Goal: Information Seeking & Learning: Learn about a topic

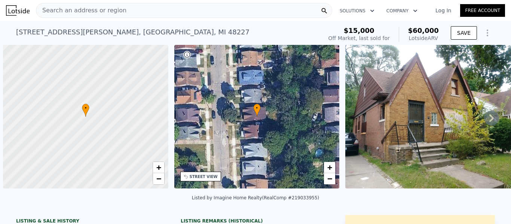
scroll to position [0, 3]
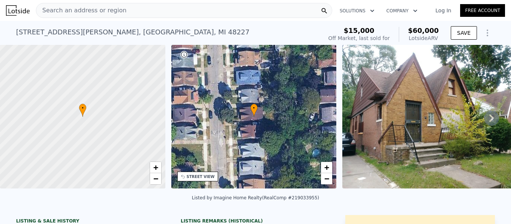
click at [100, 14] on span "Search an address or region" at bounding box center [81, 10] width 90 height 9
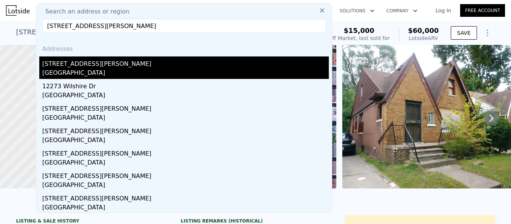
type input "12273 Rosemary St Detroit, MI 48213"
click at [97, 73] on div "[GEOGRAPHIC_DATA]" at bounding box center [185, 73] width 287 height 10
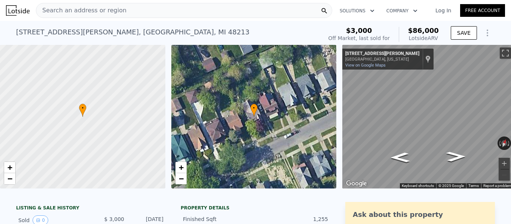
drag, startPoint x: 428, startPoint y: 37, endPoint x: 441, endPoint y: 38, distance: 12.8
click at [441, 38] on div "$3,000 Off Market, last sold for $86,000 Lotside ARV" at bounding box center [384, 34] width 116 height 21
copy div "$86,000 Lotside ARV"
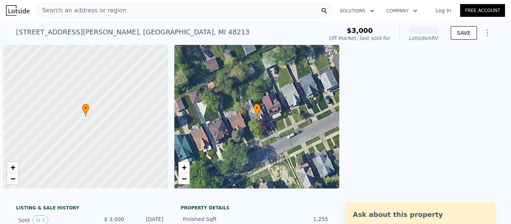
click at [440, 9] on link "Log In" at bounding box center [444, 10] width 34 height 7
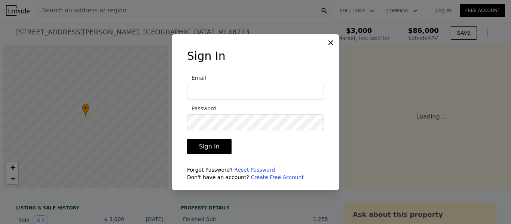
scroll to position [0, 3]
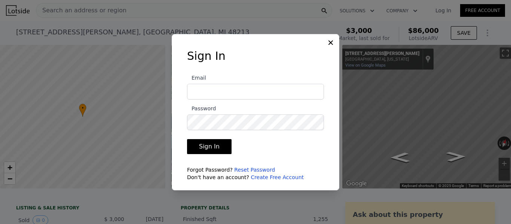
click at [263, 95] on input "Email" at bounding box center [255, 92] width 137 height 16
type input "[EMAIL_ADDRESS][DOMAIN_NAME]"
click at [332, 42] on icon at bounding box center [330, 42] width 7 height 7
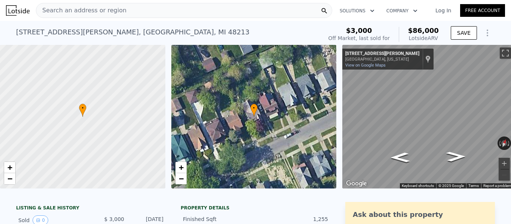
click at [130, 11] on div "Search an address or region" at bounding box center [184, 10] width 296 height 15
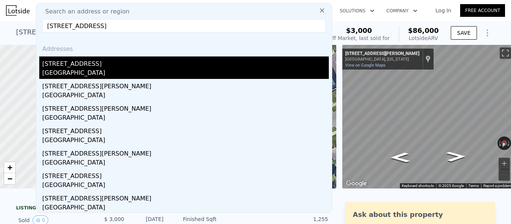
type input "[STREET_ADDRESS]"
click at [92, 70] on div "[GEOGRAPHIC_DATA]" at bounding box center [185, 73] width 287 height 10
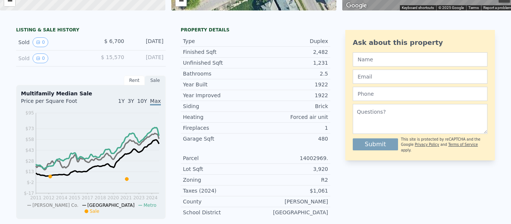
scroll to position [3, 0]
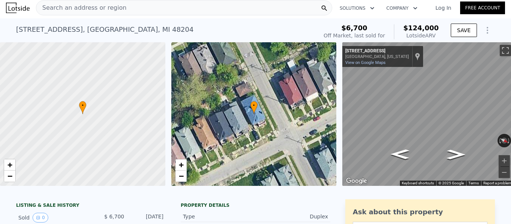
click at [107, 9] on span "Search an address or region" at bounding box center [81, 7] width 90 height 9
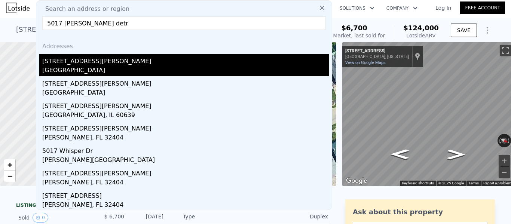
type input "5017 [PERSON_NAME] detr"
click at [80, 64] on div "[STREET_ADDRESS][PERSON_NAME]" at bounding box center [185, 60] width 287 height 12
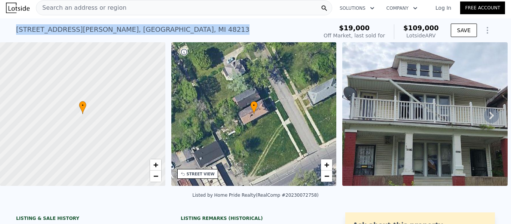
drag, startPoint x: 117, startPoint y: 28, endPoint x: 5, endPoint y: 28, distance: 112.3
click at [5, 28] on div "[STREET_ADDRESS][PERSON_NAME] Sold [DATE] for $19k (~ARV $109k ) $19,000 Off Ma…" at bounding box center [255, 30] width 511 height 24
copy div "[STREET_ADDRESS][PERSON_NAME]"
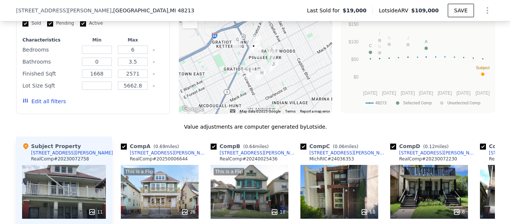
scroll to position [731, 0]
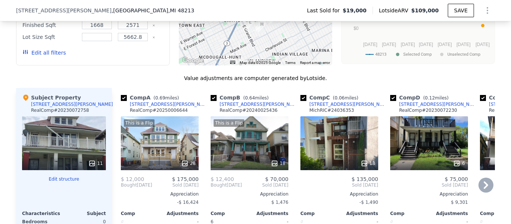
click at [149, 107] on div "[STREET_ADDRESS][PERSON_NAME]" at bounding box center [169, 104] width 78 height 6
click at [140, 76] on div "We found 12 sales that match your search Listings provided by RealComp . Filter…" at bounding box center [255, 143] width 479 height 442
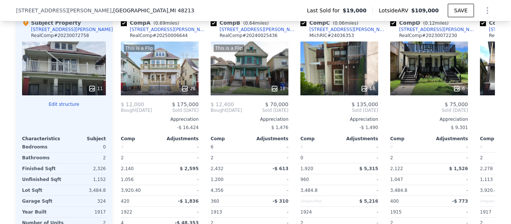
scroll to position [821, 0]
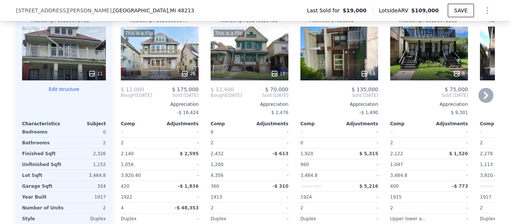
click at [480, 103] on icon at bounding box center [486, 95] width 15 height 15
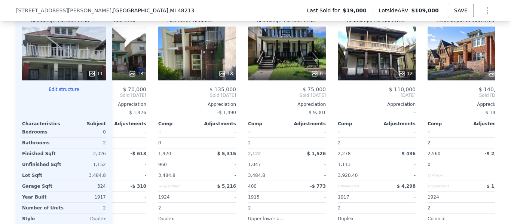
scroll to position [0, 180]
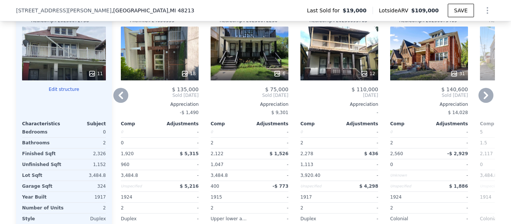
click at [480, 103] on icon at bounding box center [486, 95] width 15 height 15
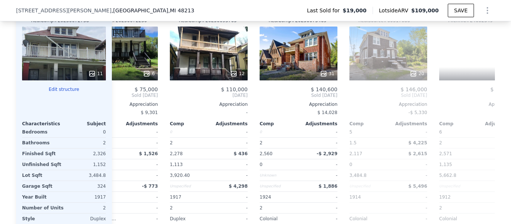
scroll to position [0, 359]
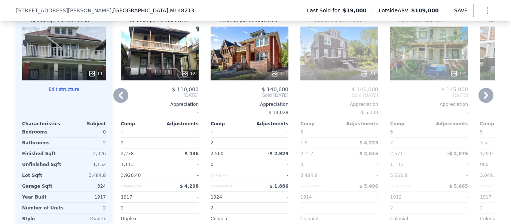
click at [480, 103] on icon at bounding box center [486, 95] width 15 height 15
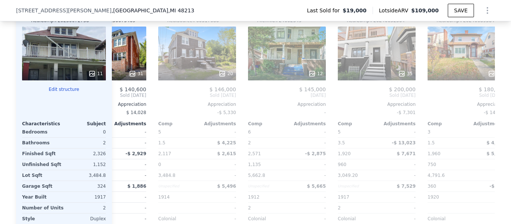
scroll to position [0, 539]
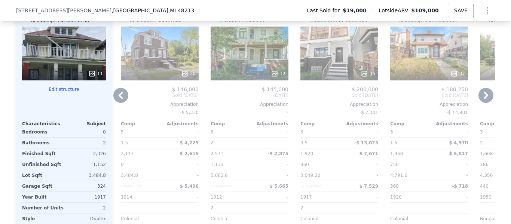
click at [343, 77] on div "35" at bounding box center [339, 73] width 71 height 7
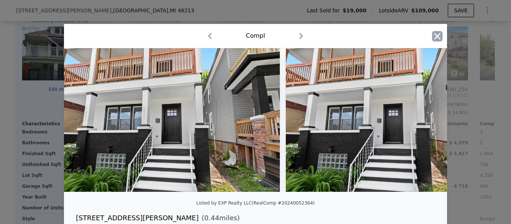
click at [436, 35] on icon "button" at bounding box center [437, 36] width 6 height 6
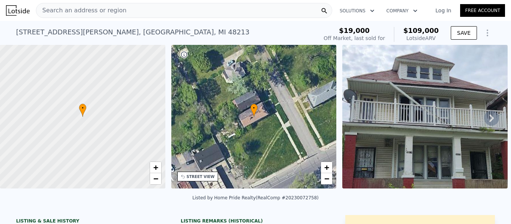
click at [168, 12] on div "Search an address or region" at bounding box center [184, 10] width 296 height 15
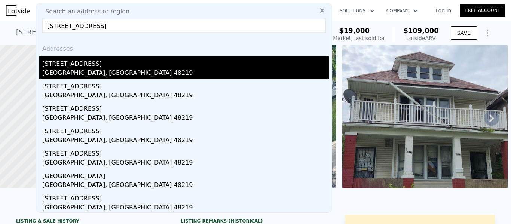
type input "[STREET_ADDRESS]"
click at [126, 71] on div "[GEOGRAPHIC_DATA], [GEOGRAPHIC_DATA] 48219" at bounding box center [185, 73] width 287 height 10
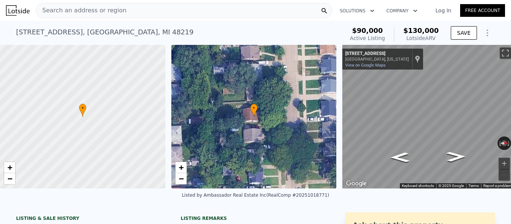
drag, startPoint x: 437, startPoint y: 37, endPoint x: 406, endPoint y: 28, distance: 32.6
click at [406, 28] on div "$130,000 Lotside ARV" at bounding box center [416, 34] width 45 height 15
click at [87, 15] on div "Search an address or region" at bounding box center [81, 10] width 90 height 14
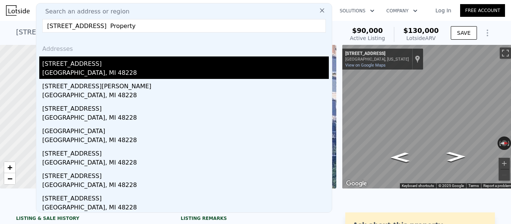
type input "[STREET_ADDRESS] Property"
click at [82, 70] on div "[GEOGRAPHIC_DATA], MI 48228" at bounding box center [185, 73] width 287 height 10
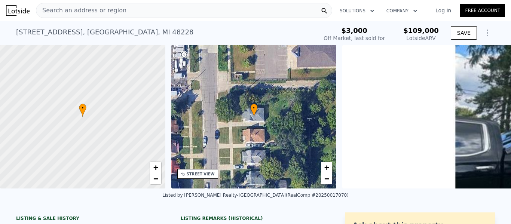
click at [112, 30] on div "[STREET_ADDRESS]" at bounding box center [104, 32] width 177 height 10
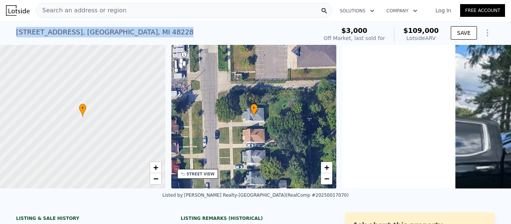
click at [112, 30] on div "[STREET_ADDRESS]" at bounding box center [104, 32] width 177 height 10
copy div "[STREET_ADDRESS] No sales on record (~ARV $109k )"
click at [405, 28] on div "$109,000 Lotside ARV" at bounding box center [416, 34] width 45 height 15
copy div "$109,000 Lotside ARV"
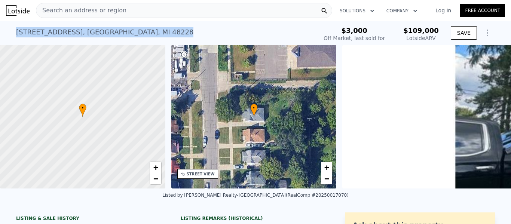
drag, startPoint x: 140, startPoint y: 30, endPoint x: 10, endPoint y: 25, distance: 129.6
click at [10, 25] on div "[STREET_ADDRESS] No sales on record (~ARV $109k ) $3,000 Off Market, last sold …" at bounding box center [255, 33] width 511 height 24
copy div "[STREET_ADDRESS]"
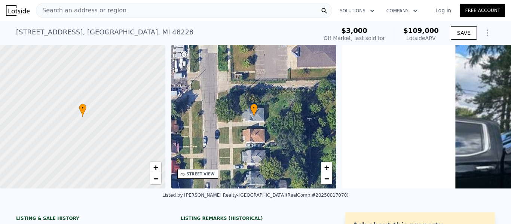
click at [101, 9] on span "Search an address or region" at bounding box center [81, 10] width 90 height 9
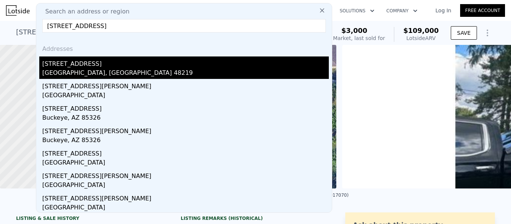
type input "[STREET_ADDRESS]"
click at [111, 59] on div "[STREET_ADDRESS]" at bounding box center [185, 63] width 287 height 12
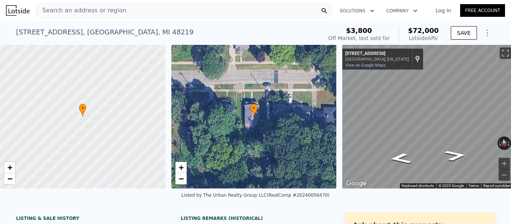
drag, startPoint x: 402, startPoint y: 35, endPoint x: 406, endPoint y: 32, distance: 4.9
click at [406, 32] on div "$3,800 Off Market, last sold for $72,000 Lotside ARV" at bounding box center [384, 34] width 116 height 21
copy div "$72,000 Lotside ARV"
click at [150, 14] on div "Search an address or region" at bounding box center [184, 10] width 296 height 15
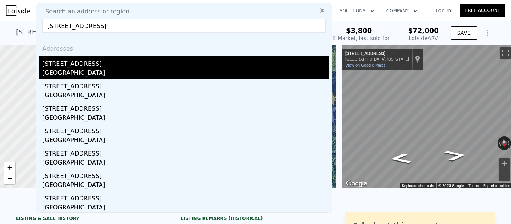
type input "[STREET_ADDRESS]"
click at [106, 66] on div "[STREET_ADDRESS]" at bounding box center [185, 63] width 287 height 12
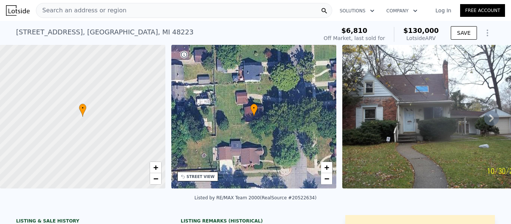
drag, startPoint x: 409, startPoint y: 33, endPoint x: 440, endPoint y: 39, distance: 31.6
click at [440, 39] on div "$6,810 Off Market, last sold for $130,000 Lotside ARV" at bounding box center [381, 34] width 121 height 21
copy div "$130,000 Lotside ARV"
drag, startPoint x: 380, startPoint y: 31, endPoint x: 341, endPoint y: 32, distance: 38.6
click at [341, 32] on div "$6,810" at bounding box center [354, 30] width 61 height 7
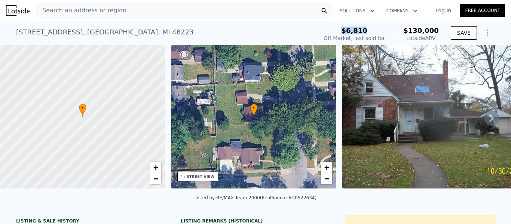
copy span "$6,810"
click at [153, 14] on div "Search an address or region" at bounding box center [184, 10] width 296 height 15
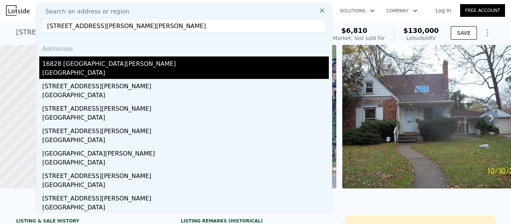
type input "[STREET_ADDRESS][PERSON_NAME][PERSON_NAME]"
click at [129, 58] on div "16828 [GEOGRAPHIC_DATA][PERSON_NAME]" at bounding box center [185, 63] width 287 height 12
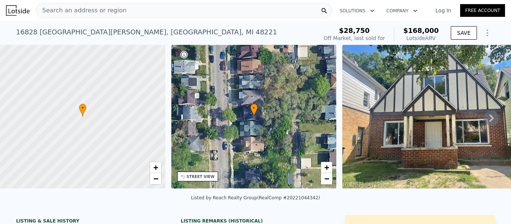
click at [130, 14] on div "Search an address or region" at bounding box center [184, 10] width 296 height 15
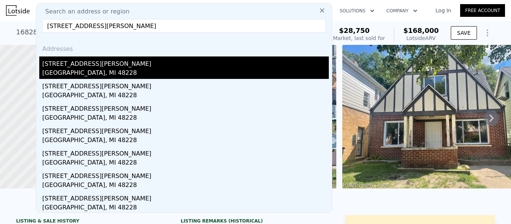
type input "[STREET_ADDRESS][PERSON_NAME]"
click at [108, 70] on div "[GEOGRAPHIC_DATA], MI 48228" at bounding box center [185, 73] width 287 height 10
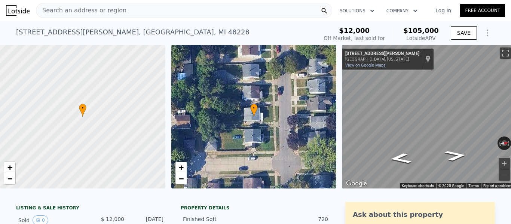
click at [139, 4] on div "Search an address or region" at bounding box center [184, 10] width 296 height 15
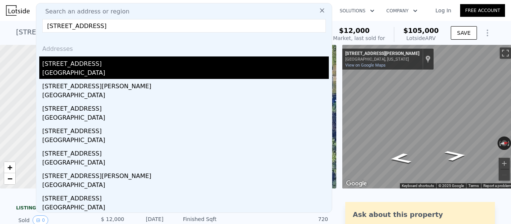
type input "[STREET_ADDRESS]"
click at [108, 73] on div "[GEOGRAPHIC_DATA]" at bounding box center [185, 73] width 287 height 10
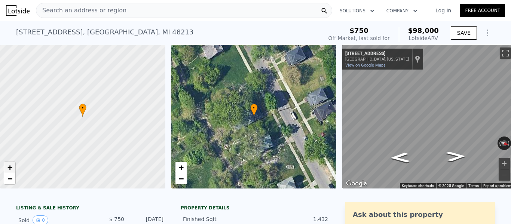
click at [12, 168] on span "+" at bounding box center [9, 167] width 5 height 9
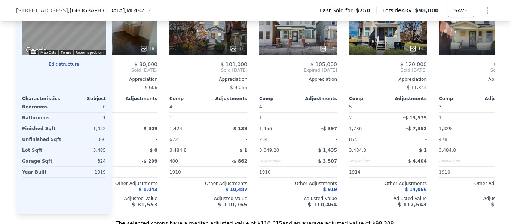
scroll to position [0, 46]
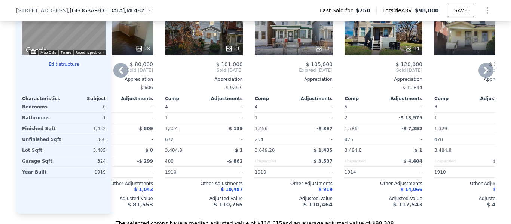
click at [484, 74] on icon at bounding box center [486, 70] width 4 height 7
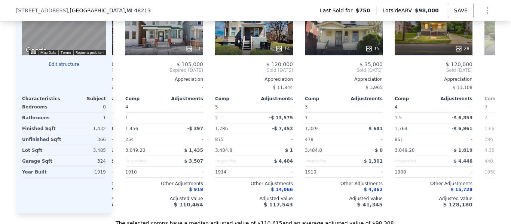
scroll to position [0, 225]
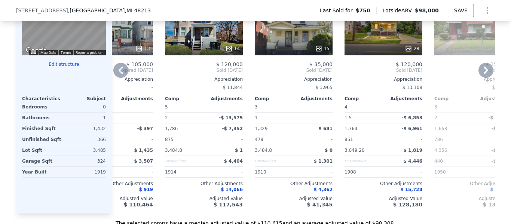
click at [484, 74] on icon at bounding box center [486, 70] width 4 height 7
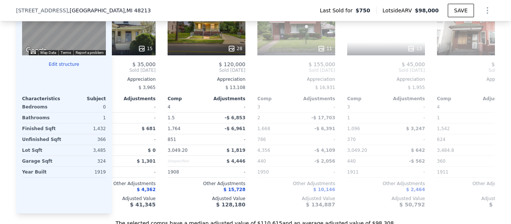
scroll to position [0, 405]
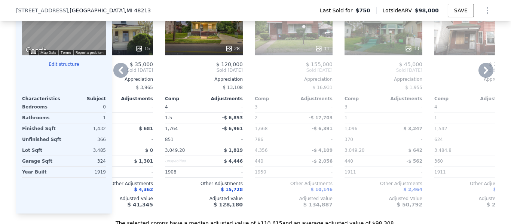
click at [484, 74] on icon at bounding box center [486, 70] width 4 height 7
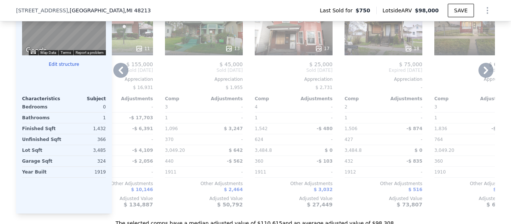
scroll to position [0, 0]
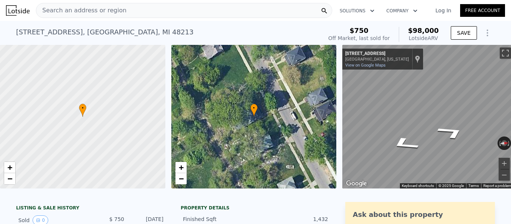
drag, startPoint x: 441, startPoint y: 36, endPoint x: 401, endPoint y: 27, distance: 41.2
click at [401, 27] on div "$750 Off Market, last sold for $98,000 Lotside ARV SAVE" at bounding box center [411, 34] width 170 height 21
copy div "$98,000 Lotside ARV"
click at [164, 8] on div "Search an address or region" at bounding box center [184, 10] width 296 height 15
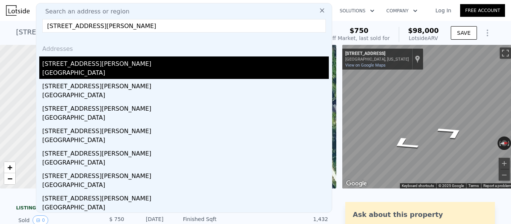
type input "[STREET_ADDRESS][PERSON_NAME]"
click at [81, 74] on div "[GEOGRAPHIC_DATA]" at bounding box center [185, 73] width 287 height 10
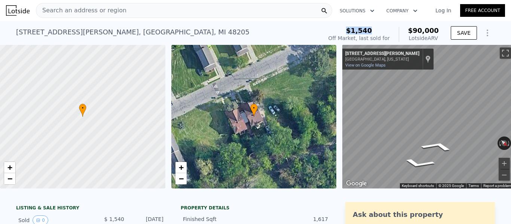
drag, startPoint x: 382, startPoint y: 30, endPoint x: 346, endPoint y: 27, distance: 36.0
click at [346, 27] on div "$1,540" at bounding box center [359, 30] width 61 height 7
copy span "$1,540"
click at [166, 4] on div "Search an address or region" at bounding box center [184, 10] width 296 height 15
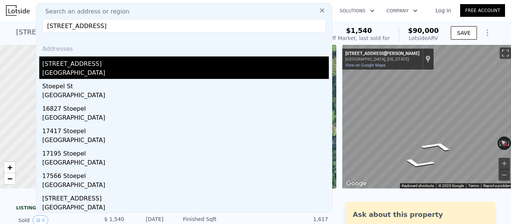
type input "[STREET_ADDRESS]"
click at [135, 64] on div "[STREET_ADDRESS]" at bounding box center [185, 63] width 287 height 12
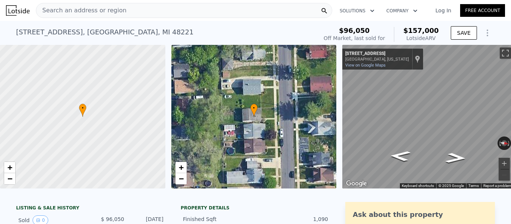
click at [195, 9] on div "Search an address or region" at bounding box center [184, 10] width 296 height 15
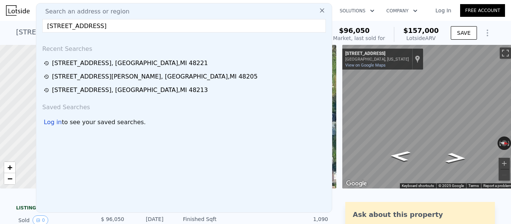
type input "[STREET_ADDRESS]"
click at [195, 9] on div "Search an address or region" at bounding box center [184, 11] width 290 height 9
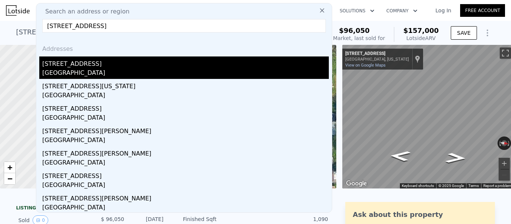
click at [141, 68] on div "[GEOGRAPHIC_DATA]" at bounding box center [185, 73] width 287 height 10
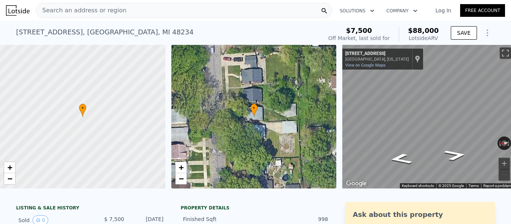
drag, startPoint x: 440, startPoint y: 39, endPoint x: 413, endPoint y: 31, distance: 28.3
click at [413, 31] on div "$7,500 Off Market, last sold for $88,000 Lotside ARV" at bounding box center [384, 34] width 116 height 21
click at [413, 31] on span "$88,000" at bounding box center [423, 31] width 31 height 8
drag, startPoint x: 413, startPoint y: 31, endPoint x: 438, endPoint y: 41, distance: 26.8
click at [438, 41] on div "$88,000 Lotside ARV" at bounding box center [419, 34] width 40 height 15
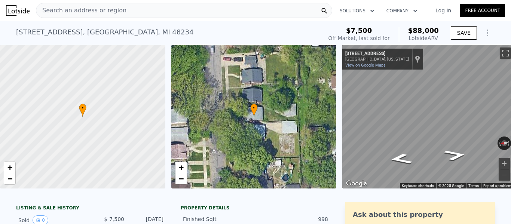
click at [140, 11] on div "Search an address or region" at bounding box center [184, 10] width 296 height 15
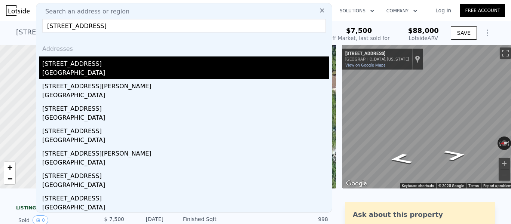
type input "[STREET_ADDRESS]"
click at [112, 73] on div "[GEOGRAPHIC_DATA]" at bounding box center [185, 73] width 287 height 10
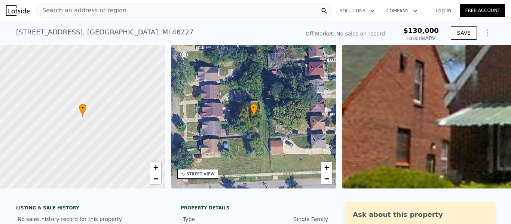
drag, startPoint x: 413, startPoint y: 36, endPoint x: 406, endPoint y: 31, distance: 8.7
click at [406, 31] on div "Off Market. No sales on record $130,000 Lotside ARV" at bounding box center [372, 34] width 139 height 21
click at [112, 11] on span "Search an address or region" at bounding box center [81, 10] width 90 height 9
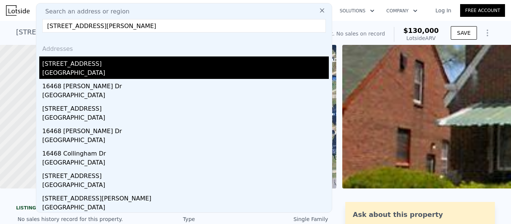
type input "[STREET_ADDRESS][PERSON_NAME]"
click at [88, 72] on div "[GEOGRAPHIC_DATA]" at bounding box center [185, 73] width 287 height 10
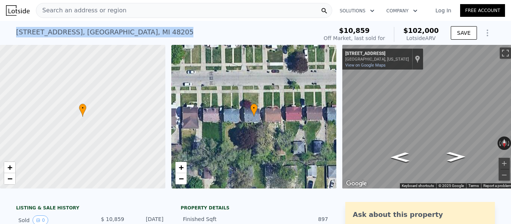
drag, startPoint x: 133, startPoint y: 34, endPoint x: 13, endPoint y: 33, distance: 120.1
click at [16, 33] on div "[STREET_ADDRESS] Sold [DATE] for $10,859 (~ARV $102k )" at bounding box center [165, 34] width 299 height 21
drag, startPoint x: 438, startPoint y: 37, endPoint x: 410, endPoint y: 28, distance: 29.7
click at [410, 28] on div "$10,859 Off Market, last sold for $102,000 Lotside ARV" at bounding box center [381, 34] width 121 height 21
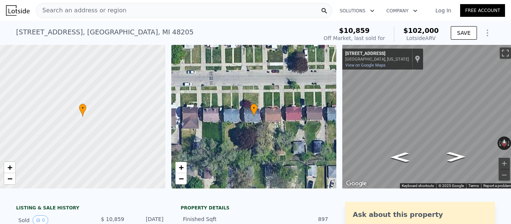
click at [98, 13] on span "Search an address or region" at bounding box center [81, 10] width 90 height 9
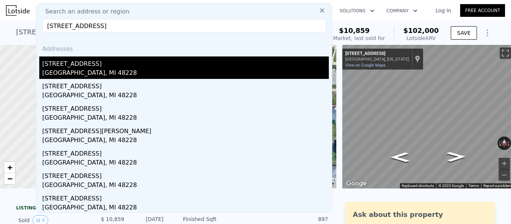
type input "[STREET_ADDRESS]"
click at [107, 65] on div "[STREET_ADDRESS]" at bounding box center [185, 63] width 287 height 12
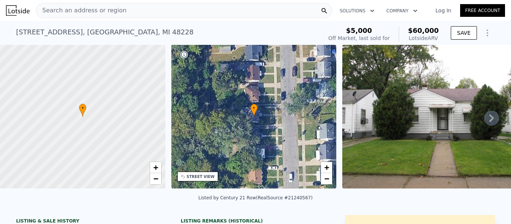
drag, startPoint x: 440, startPoint y: 39, endPoint x: 409, endPoint y: 33, distance: 32.4
click at [409, 33] on div "$5,000 Off Market, last sold for $60,000 Lotside ARV" at bounding box center [384, 34] width 116 height 21
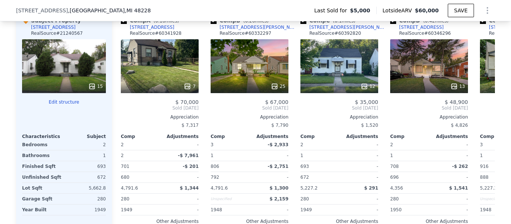
scroll to position [838, 0]
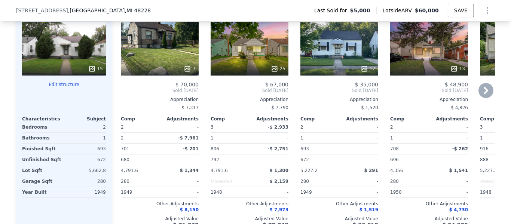
click at [485, 98] on icon at bounding box center [486, 90] width 15 height 15
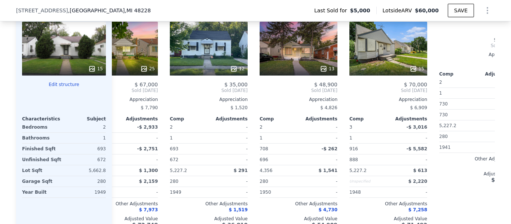
scroll to position [0, 180]
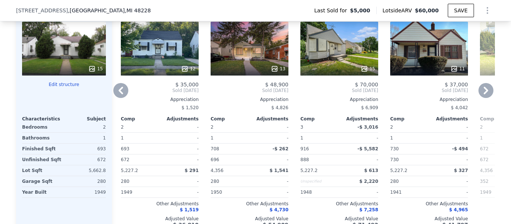
click at [485, 98] on icon at bounding box center [486, 90] width 15 height 15
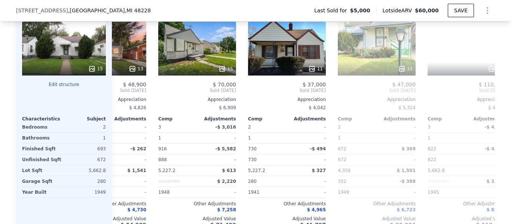
scroll to position [0, 359]
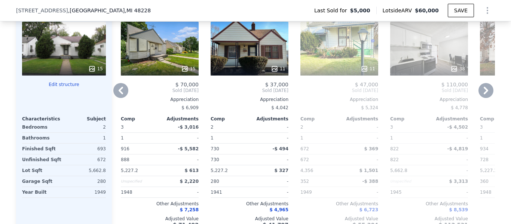
click at [485, 98] on icon at bounding box center [486, 90] width 15 height 15
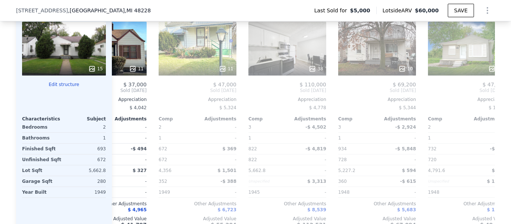
scroll to position [0, 539]
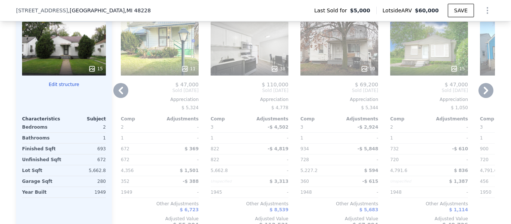
click at [485, 98] on icon at bounding box center [486, 90] width 15 height 15
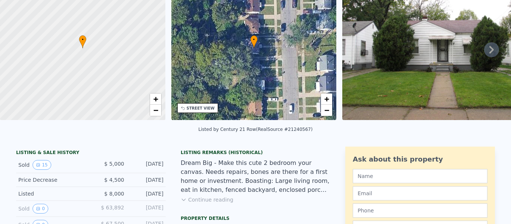
scroll to position [0, 0]
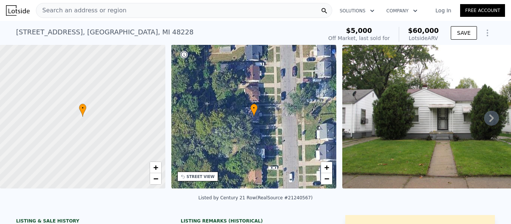
click at [156, 14] on div "Search an address or region" at bounding box center [184, 10] width 296 height 15
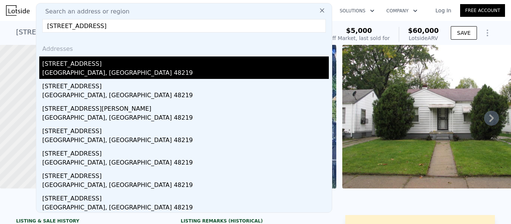
type input "[STREET_ADDRESS]"
click at [143, 59] on div "[STREET_ADDRESS]" at bounding box center [185, 63] width 287 height 12
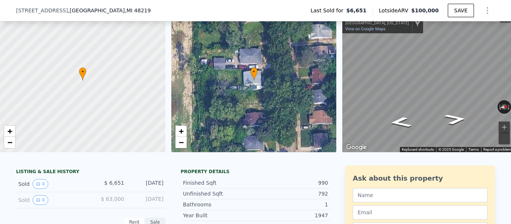
scroll to position [86, 0]
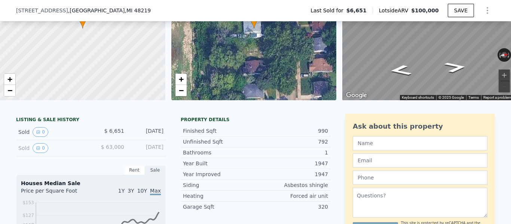
drag, startPoint x: 163, startPoint y: 137, endPoint x: 96, endPoint y: 140, distance: 66.7
click at [96, 140] on div "Sold 0 $ 6,651 [DATE]" at bounding box center [91, 132] width 150 height 16
drag, startPoint x: 388, startPoint y: 11, endPoint x: 433, endPoint y: 15, distance: 44.7
click at [433, 15] on div "Last Sold for $6,651 Lotside ARV $100,000 SAVE" at bounding box center [400, 10] width 190 height 15
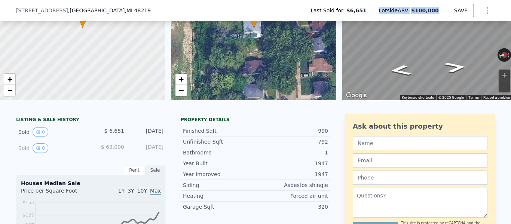
drag, startPoint x: 442, startPoint y: 12, endPoint x: 385, endPoint y: 11, distance: 57.3
click at [385, 11] on div "Lotside ARV $100,000" at bounding box center [410, 10] width 75 height 7
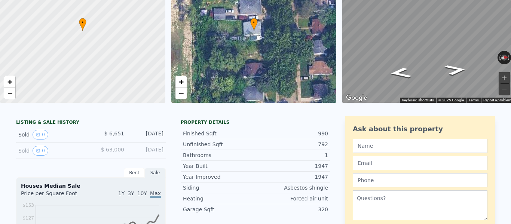
scroll to position [0, 0]
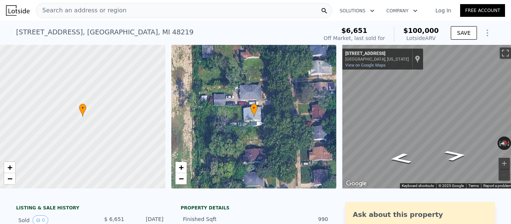
click at [174, 7] on div "Search an address or region" at bounding box center [184, 10] width 296 height 15
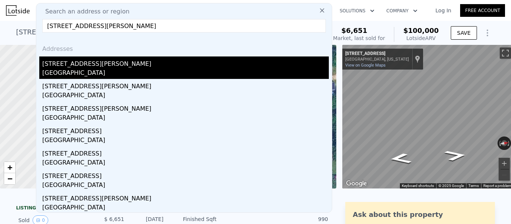
type input "[STREET_ADDRESS][PERSON_NAME]"
click at [115, 68] on div "[GEOGRAPHIC_DATA]" at bounding box center [185, 73] width 287 height 10
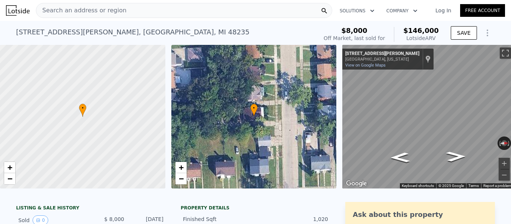
drag, startPoint x: 405, startPoint y: 33, endPoint x: 408, endPoint y: 28, distance: 5.5
click at [408, 28] on div "$8,000 Off Market, last sold for $146,000 Lotside ARV" at bounding box center [381, 34] width 121 height 21
click at [135, 9] on div "Search an address or region" at bounding box center [184, 10] width 296 height 15
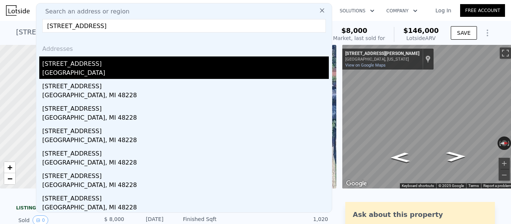
type input "[STREET_ADDRESS]"
click at [132, 68] on div "[GEOGRAPHIC_DATA]" at bounding box center [185, 73] width 287 height 10
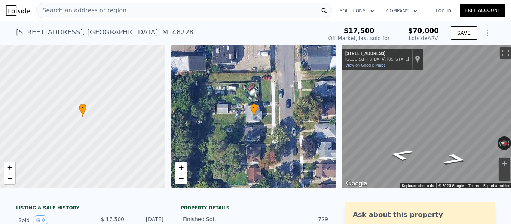
click at [246, 28] on div "[STREET_ADDRESS] Sold [DATE] for $17,500 (~ARV $70k )" at bounding box center [167, 34] width 303 height 21
drag, startPoint x: 442, startPoint y: 39, endPoint x: 412, endPoint y: 29, distance: 32.2
click at [412, 29] on div "$17,500 Off Market, last sold for $70,000 Lotside ARV SAVE" at bounding box center [411, 34] width 170 height 21
click at [154, 12] on div "Search an address or region" at bounding box center [184, 10] width 296 height 15
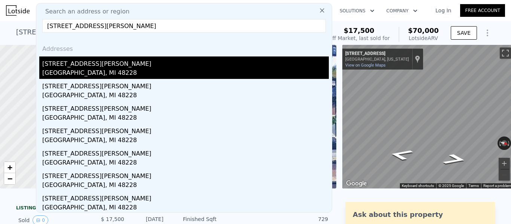
type input "[STREET_ADDRESS][PERSON_NAME]"
click at [152, 61] on div "[STREET_ADDRESS][PERSON_NAME]" at bounding box center [185, 63] width 287 height 12
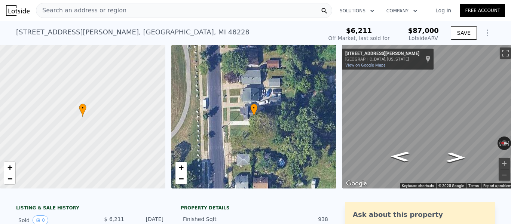
drag, startPoint x: 439, startPoint y: 40, endPoint x: 402, endPoint y: 33, distance: 37.8
click at [402, 33] on div "$6,211 Off Market, last sold for $87,000 Lotside ARV" at bounding box center [384, 34] width 116 height 21
click at [424, 35] on div "Lotside ARV" at bounding box center [423, 37] width 31 height 7
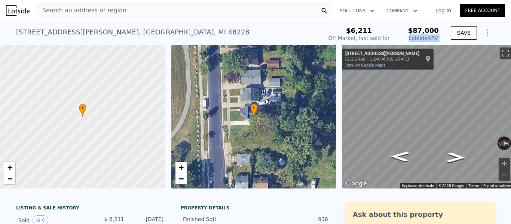
click at [445, 37] on div "$6,211 Off Market, last sold for $87,000 Lotside ARV SAVE" at bounding box center [411, 34] width 170 height 21
drag, startPoint x: 445, startPoint y: 37, endPoint x: 410, endPoint y: 31, distance: 35.4
click at [410, 31] on div "$6,211 Off Market, last sold for $87,000 Lotside ARV SAVE" at bounding box center [411, 34] width 170 height 21
click at [149, 10] on div "Search an address or region" at bounding box center [184, 10] width 296 height 15
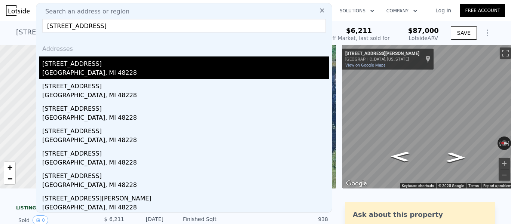
type input "[STREET_ADDRESS]"
click at [140, 62] on div "[STREET_ADDRESS]" at bounding box center [185, 63] width 287 height 12
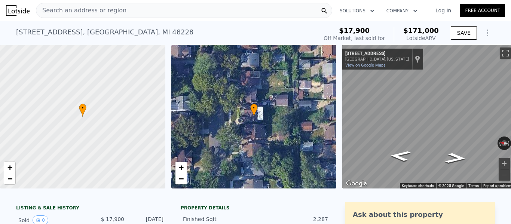
drag, startPoint x: 416, startPoint y: 33, endPoint x: 403, endPoint y: 27, distance: 14.6
click at [403, 27] on div "$17,900 Off Market, last sold for $171,000 Lotside ARV" at bounding box center [381, 34] width 121 height 21
click at [73, 15] on div "Search an address or region" at bounding box center [81, 10] width 90 height 14
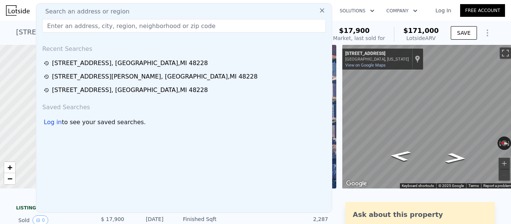
click at [73, 15] on span "Search an address or region" at bounding box center [84, 11] width 90 height 9
click at [78, 23] on input "text" at bounding box center [184, 25] width 284 height 13
paste input "[STREET_ADDRESS]"
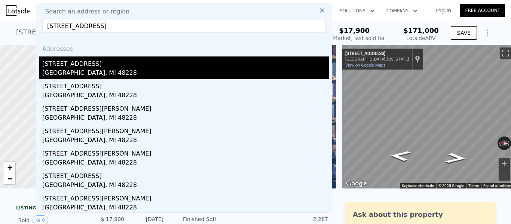
type input "[STREET_ADDRESS]"
click at [82, 65] on div "[STREET_ADDRESS]" at bounding box center [185, 63] width 287 height 12
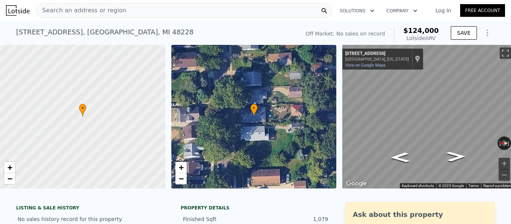
click at [134, 10] on div "Search an address or region" at bounding box center [184, 10] width 296 height 15
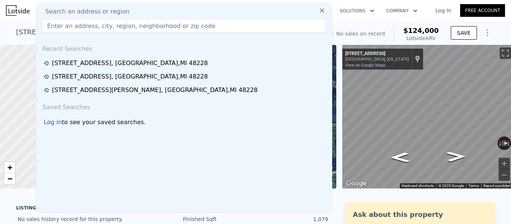
type input "[STREET_ADDRESS][PERSON_NAME]"
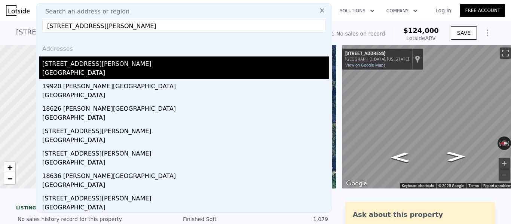
click at [114, 60] on div "[STREET_ADDRESS][PERSON_NAME]" at bounding box center [185, 63] width 287 height 12
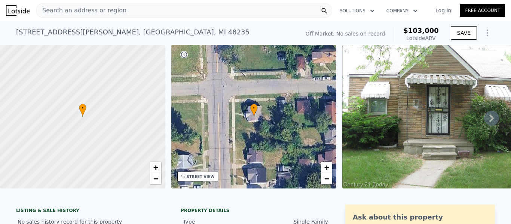
click at [155, 14] on div "Search an address or region" at bounding box center [184, 10] width 296 height 15
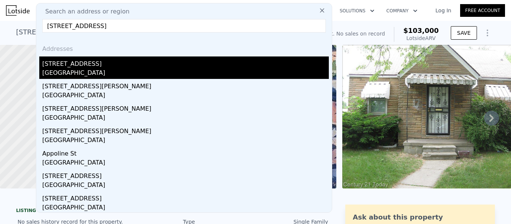
type input "[STREET_ADDRESS]"
click at [110, 68] on div "[GEOGRAPHIC_DATA]" at bounding box center [185, 73] width 287 height 10
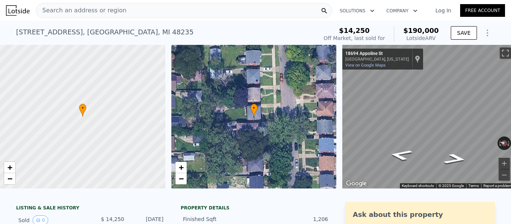
drag, startPoint x: 441, startPoint y: 41, endPoint x: 406, endPoint y: 31, distance: 36.6
click at [406, 31] on div "$14,250 Off Market, last sold for $190,000 Lotside ARV SAVE" at bounding box center [408, 34] width 174 height 21
click at [190, 10] on div "Search an address or region" at bounding box center [184, 10] width 296 height 15
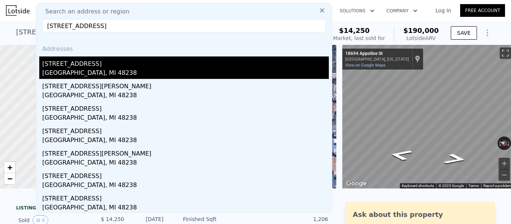
type input "[STREET_ADDRESS]"
click at [104, 67] on div "[STREET_ADDRESS]" at bounding box center [185, 63] width 287 height 12
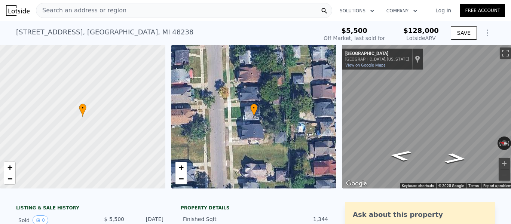
drag, startPoint x: 439, startPoint y: 39, endPoint x: 332, endPoint y: 5, distance: 112.7
click at [401, 31] on div "$5,500 Off Market, last sold for $128,000 Lotside ARV" at bounding box center [381, 34] width 121 height 21
click at [165, 13] on div "Search an address or region" at bounding box center [184, 10] width 296 height 15
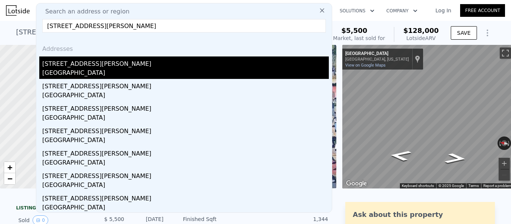
type input "[STREET_ADDRESS][PERSON_NAME]"
click at [137, 65] on div "[STREET_ADDRESS][PERSON_NAME]" at bounding box center [185, 63] width 287 height 12
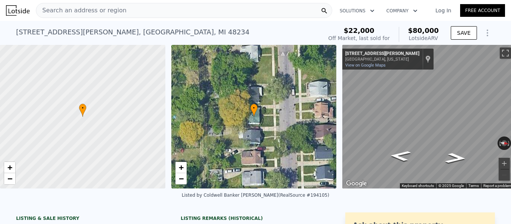
click at [122, 10] on div "Search an address or region" at bounding box center [184, 10] width 296 height 15
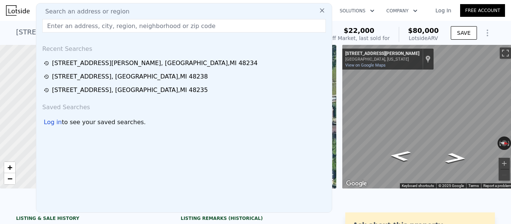
click at [131, 26] on input "text" at bounding box center [184, 25] width 284 height 13
paste input "[STREET_ADDRESS][PERSON_NAME]"
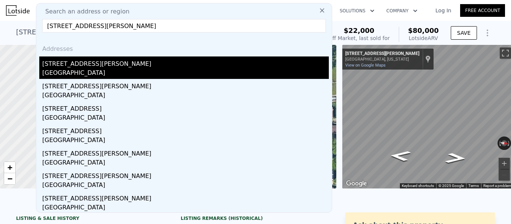
type input "[STREET_ADDRESS][PERSON_NAME]"
click at [90, 74] on div "[GEOGRAPHIC_DATA]" at bounding box center [185, 73] width 287 height 10
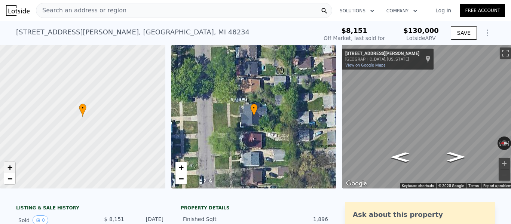
click at [10, 166] on span "+" at bounding box center [9, 167] width 5 height 9
drag, startPoint x: 439, startPoint y: 37, endPoint x: 408, endPoint y: 30, distance: 31.7
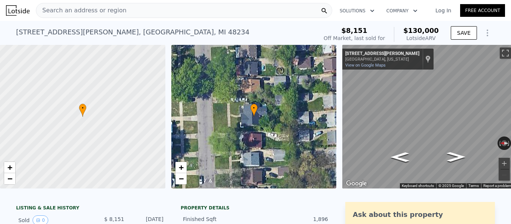
click at [408, 30] on div "$8,151 Off Market, last sold for $130,000 Lotside ARV" at bounding box center [381, 34] width 121 height 21
click at [123, 13] on div "Search an address or region" at bounding box center [184, 10] width 296 height 15
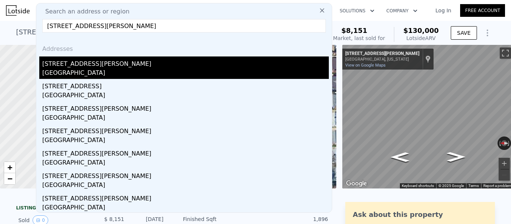
type input "[STREET_ADDRESS][PERSON_NAME]"
click at [100, 65] on div "[STREET_ADDRESS][PERSON_NAME]" at bounding box center [185, 63] width 287 height 12
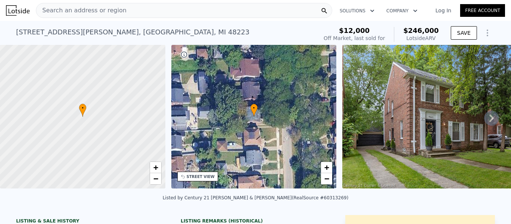
click at [115, 4] on div "Search an address or region" at bounding box center [81, 10] width 90 height 14
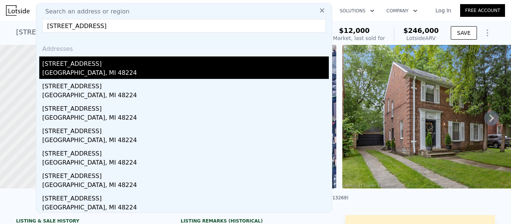
type input "[STREET_ADDRESS]"
click at [129, 61] on div "[STREET_ADDRESS]" at bounding box center [185, 63] width 287 height 12
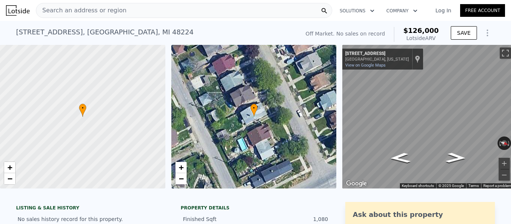
drag, startPoint x: 438, startPoint y: 39, endPoint x: 411, endPoint y: 32, distance: 28.2
click at [411, 32] on div "Off Market. No sales on record $126,000 Lotside ARV" at bounding box center [372, 34] width 139 height 21
click at [139, 12] on div "Search an address or region" at bounding box center [184, 10] width 296 height 15
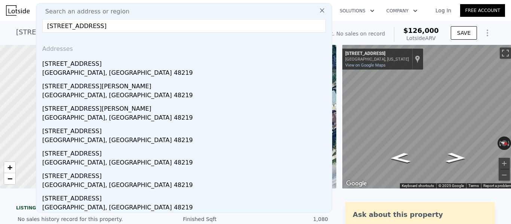
type input "[STREET_ADDRESS]"
click at [98, 75] on div "[GEOGRAPHIC_DATA], [GEOGRAPHIC_DATA] 48219" at bounding box center [185, 73] width 287 height 10
click at [75, 67] on div at bounding box center [83, 117] width 198 height 173
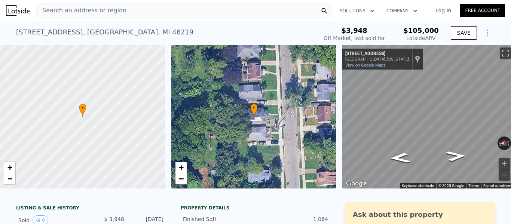
drag, startPoint x: 413, startPoint y: 31, endPoint x: 410, endPoint y: 27, distance: 4.5
click at [410, 27] on div "$3,948 Off Market, last sold for $105,000 Lotside ARV" at bounding box center [381, 34] width 121 height 21
click at [144, 12] on div "Search an address or region" at bounding box center [184, 10] width 296 height 15
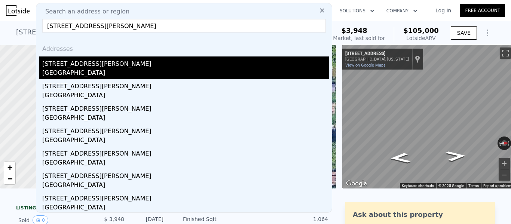
type input "[STREET_ADDRESS][PERSON_NAME]"
click at [87, 68] on div "[STREET_ADDRESS][PERSON_NAME]" at bounding box center [185, 63] width 287 height 12
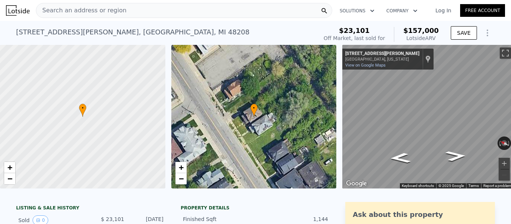
click at [133, 10] on div "Search an address or region" at bounding box center [184, 10] width 296 height 15
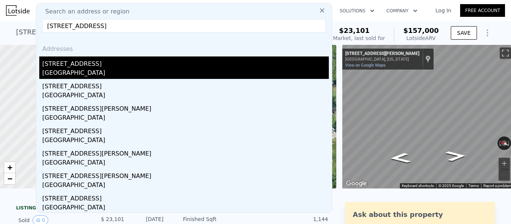
type input "[STREET_ADDRESS]"
click at [109, 61] on div "[STREET_ADDRESS]" at bounding box center [185, 63] width 287 height 12
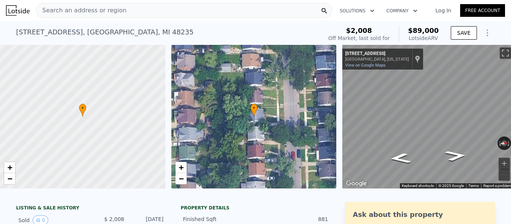
drag, startPoint x: 406, startPoint y: 27, endPoint x: 413, endPoint y: 29, distance: 7.3
click at [413, 29] on div "$2,008 Off Market, last sold for $89,000 Lotside ARV" at bounding box center [384, 34] width 116 height 21
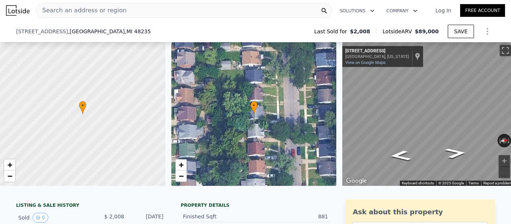
scroll to position [231, 0]
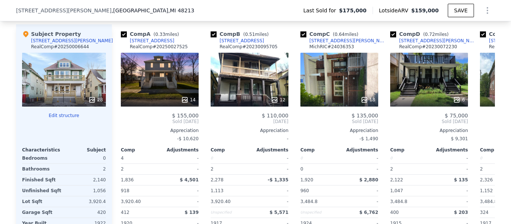
scroll to position [782, 0]
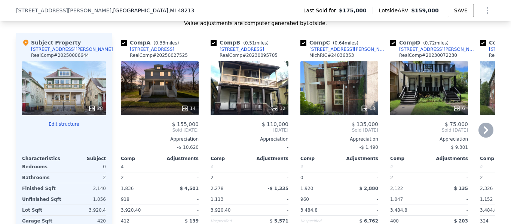
click at [487, 138] on icon at bounding box center [486, 130] width 15 height 15
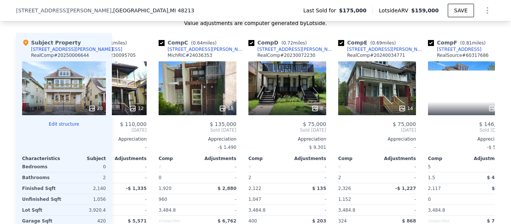
scroll to position [0, 180]
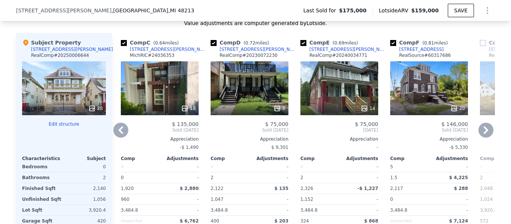
click at [487, 138] on icon at bounding box center [486, 130] width 15 height 15
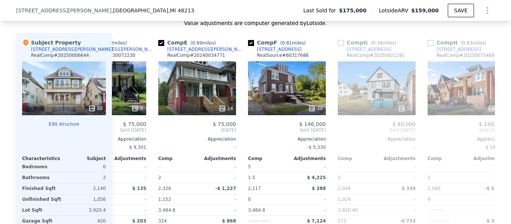
scroll to position [0, 359]
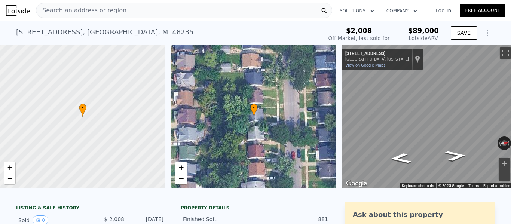
click at [187, 13] on div "Search an address or region" at bounding box center [184, 10] width 296 height 15
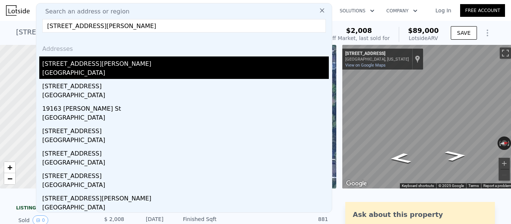
type input "19163 Lamont St Detroit, MI 48234"
click at [115, 76] on div "[GEOGRAPHIC_DATA]" at bounding box center [185, 73] width 287 height 10
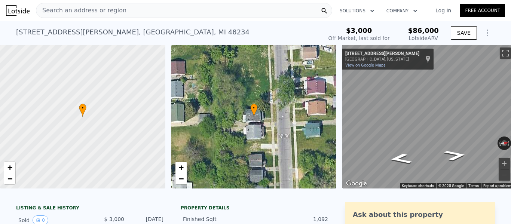
click at [129, 10] on div "Search an address or region" at bounding box center [184, 10] width 296 height 15
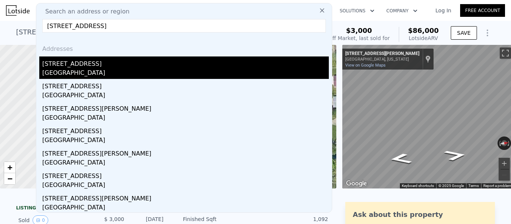
type input "14961 Cheyenne St Detroit, MI 48227"
click at [106, 68] on div "14961 Cheyenne St" at bounding box center [185, 63] width 287 height 12
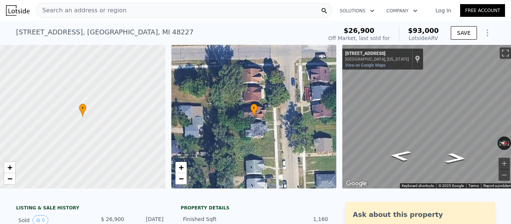
drag, startPoint x: 408, startPoint y: 31, endPoint x: 354, endPoint y: 6, distance: 58.8
click at [406, 28] on div "$26,900 Off Market, last sold for $93,000 Lotside ARV SAVE" at bounding box center [411, 34] width 170 height 21
click at [152, 12] on div "Search an address or region" at bounding box center [184, 10] width 296 height 15
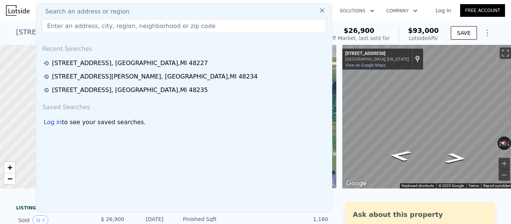
type input "17531 Asbury Park Detroit, MI 48235"
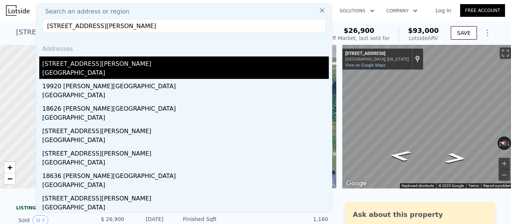
click at [110, 71] on div "[GEOGRAPHIC_DATA]" at bounding box center [185, 73] width 287 height 10
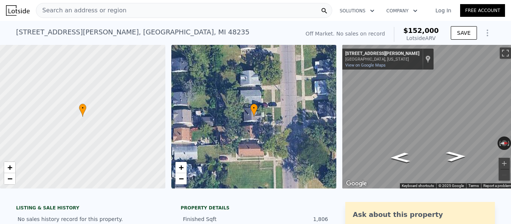
drag, startPoint x: 440, startPoint y: 40, endPoint x: 403, endPoint y: 32, distance: 37.6
click at [403, 32] on div "Off Market. No sales on record $152,000 Lotside ARV" at bounding box center [372, 34] width 139 height 21
copy div "$152,000 Lotside ARV"
click at [135, 14] on div "Search an address or region" at bounding box center [184, 10] width 296 height 15
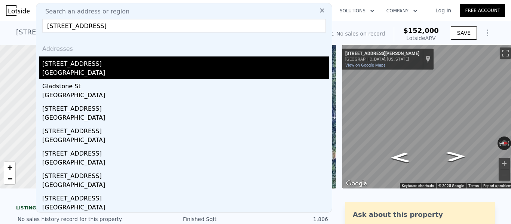
type input "3260 Gladstone St Detroit, MI 48206"
click at [111, 61] on div "3260 Gladstone St" at bounding box center [185, 63] width 287 height 12
click at [111, 61] on div at bounding box center [83, 117] width 198 height 173
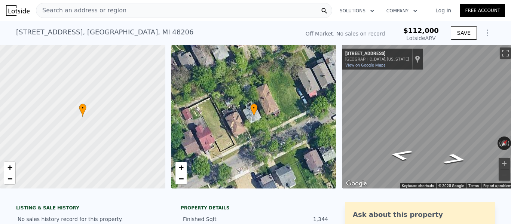
click at [147, 7] on div "Search an address or region" at bounding box center [184, 10] width 296 height 15
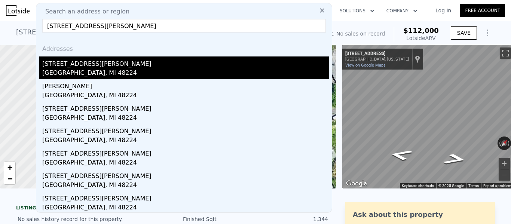
type input "4357 Balfour Rd Detroit, MI 48224"
click at [107, 61] on div "4357 Balfour Rd" at bounding box center [185, 63] width 287 height 12
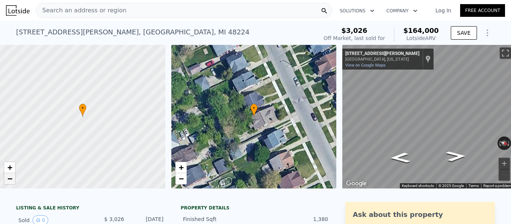
click at [8, 174] on link "−" at bounding box center [9, 178] width 11 height 11
click at [10, 170] on span "+" at bounding box center [9, 167] width 5 height 9
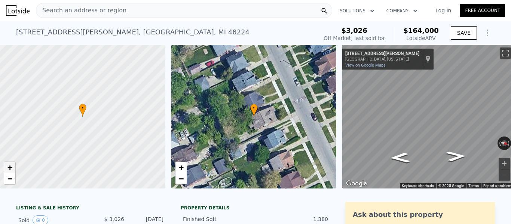
click at [10, 170] on span "+" at bounding box center [9, 167] width 5 height 9
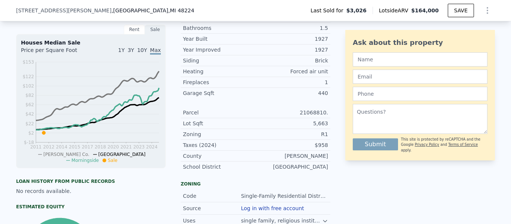
scroll to position [144, 0]
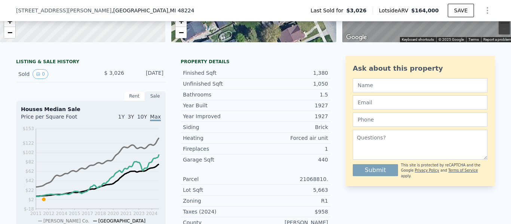
drag, startPoint x: 443, startPoint y: 9, endPoint x: 388, endPoint y: 10, distance: 55.4
click at [388, 10] on div "Lotside ARV $164,000" at bounding box center [410, 10] width 75 height 7
click at [387, 10] on span "Lotside ARV" at bounding box center [395, 10] width 32 height 7
drag, startPoint x: 387, startPoint y: 10, endPoint x: 444, endPoint y: 12, distance: 57.3
click at [444, 12] on div "Lotside ARV $164,000" at bounding box center [410, 10] width 75 height 7
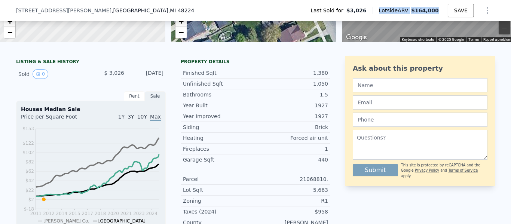
copy div "Lotside ARV $164,000"
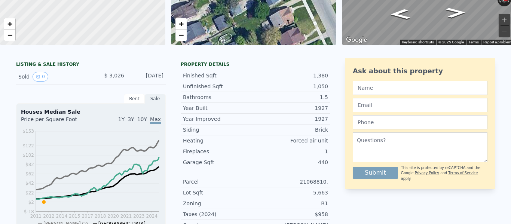
scroll to position [0, 0]
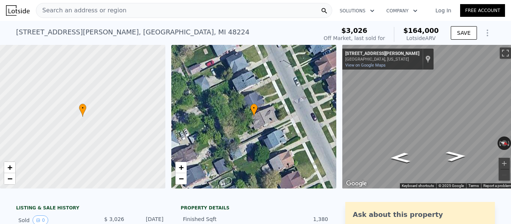
click at [140, 10] on div "Search an address or region" at bounding box center [184, 10] width 296 height 15
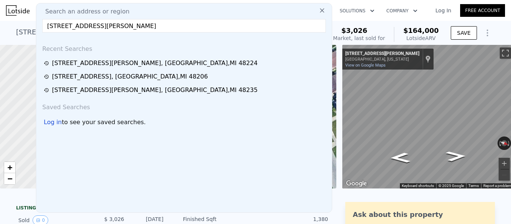
click at [133, 28] on input "14006 Fairmount Dr Detroit, MI 48205" at bounding box center [184, 25] width 284 height 13
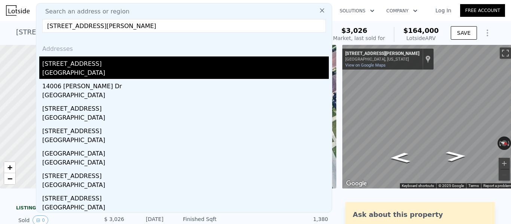
type input "14006 Fairmount Dr Detroit, MI 48205"
click at [106, 66] on div "14006 Fairmount Dr" at bounding box center [185, 63] width 287 height 12
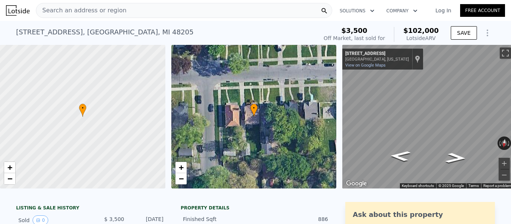
click at [409, 24] on div "$3,500 Off Market, last sold for $102,000 Lotside ARV" at bounding box center [381, 34] width 121 height 21
copy div "$102,000 Lotside ARV"
click at [134, 11] on div "Search an address or region" at bounding box center [184, 10] width 296 height 15
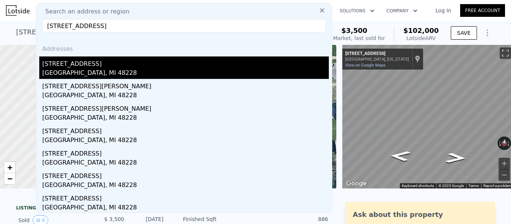
type input "8628 Fielding St Detroit, MI 48228"
click at [94, 62] on div "8628 Fielding St" at bounding box center [185, 63] width 287 height 12
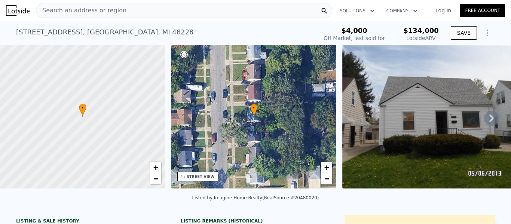
click at [408, 30] on div "$4,000 Off Market, last sold for $134,000 Lotside ARV" at bounding box center [381, 34] width 121 height 21
copy div "$134,000 Lotside ARV"
click at [147, 10] on div "Search an address or region" at bounding box center [184, 10] width 296 height 15
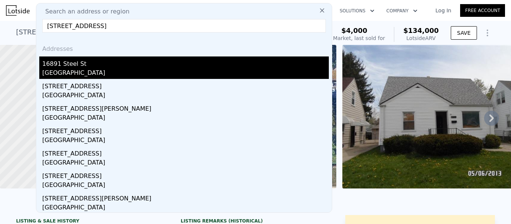
type input "16891 Steel St Detroit, MI 48235"
click at [115, 75] on div "[GEOGRAPHIC_DATA]" at bounding box center [185, 73] width 287 height 10
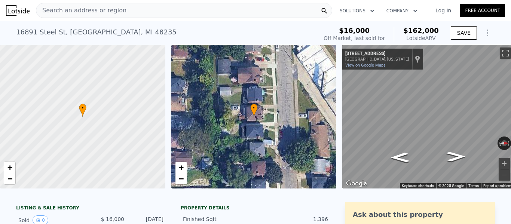
click at [115, 14] on span "Search an address or region" at bounding box center [81, 10] width 90 height 9
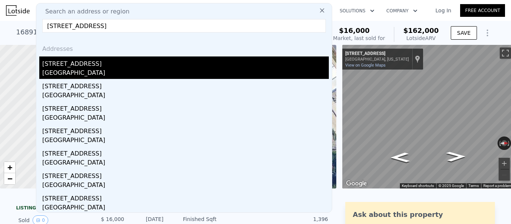
type input "4869 Spokane St Detroit, MI 48204"
click at [84, 73] on div "[GEOGRAPHIC_DATA]" at bounding box center [185, 73] width 287 height 10
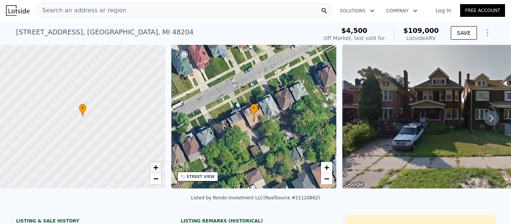
click at [156, 169] on span "+" at bounding box center [155, 167] width 5 height 9
click at [154, 6] on div "Search an address or region" at bounding box center [184, 10] width 296 height 15
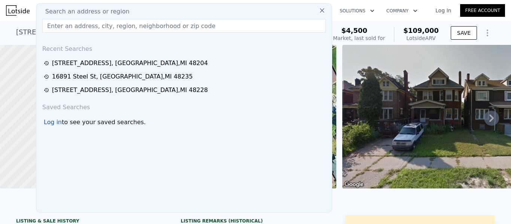
click at [85, 26] on input "text" at bounding box center [184, 25] width 284 height 13
paste input "5530 Baldwin St Detroit, MI 48213"
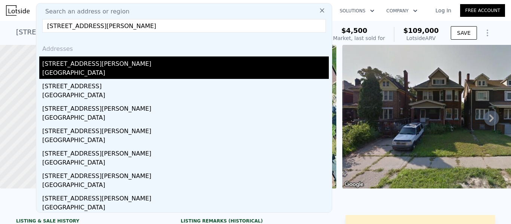
type input "5530 Baldwin St Detroit, MI 48213"
click at [77, 69] on div "[GEOGRAPHIC_DATA]" at bounding box center [185, 73] width 287 height 10
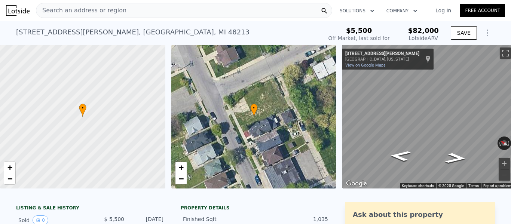
click at [193, 13] on div "Search an address or region" at bounding box center [184, 10] width 296 height 15
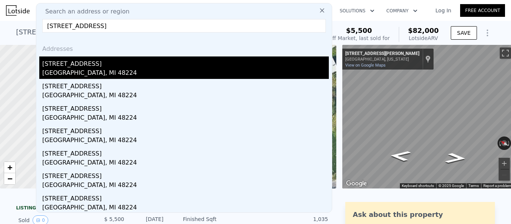
type input "4528 Farmbrook St Detroit, MI 48224"
click at [132, 60] on div "4528 Farmbrook St" at bounding box center [185, 63] width 287 height 12
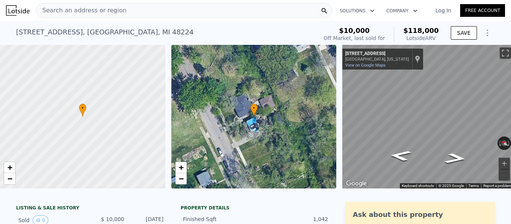
click at [125, 18] on div "Search an address or region" at bounding box center [184, 10] width 296 height 15
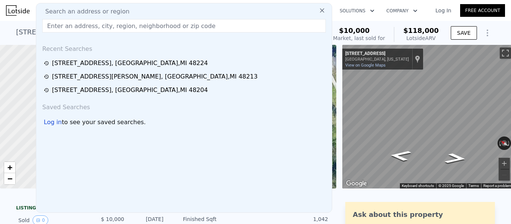
type input "12266 Woodmont Ave Detroit, MI 48227"
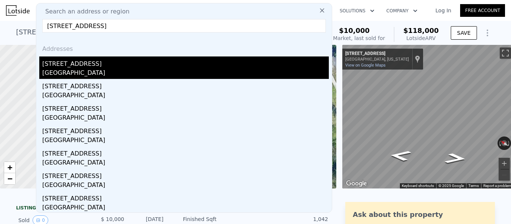
click at [104, 79] on div "[GEOGRAPHIC_DATA]" at bounding box center [185, 73] width 287 height 10
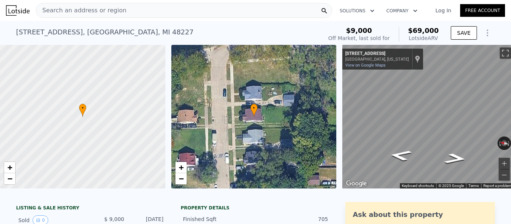
click at [121, 10] on div "Search an address or region" at bounding box center [184, 10] width 296 height 15
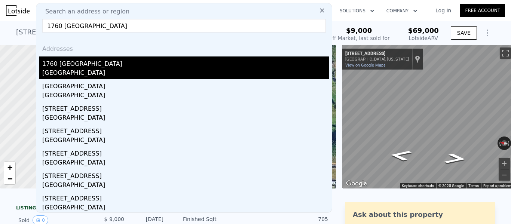
type input "1760 Canton St Detroit, MI 48207"
click at [92, 63] on div "1760 Canton St" at bounding box center [185, 63] width 287 height 12
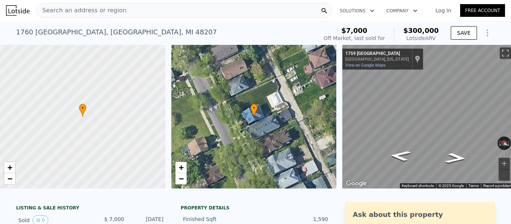
drag, startPoint x: 439, startPoint y: 38, endPoint x: 408, endPoint y: 27, distance: 33.6
click at [408, 27] on div "$7,000 Off Market, last sold for $300,000 Lotside ARV" at bounding box center [381, 34] width 121 height 21
copy div "$300,000 Lotside ARV"
click at [135, 11] on div "Search an address or region" at bounding box center [184, 10] width 296 height 15
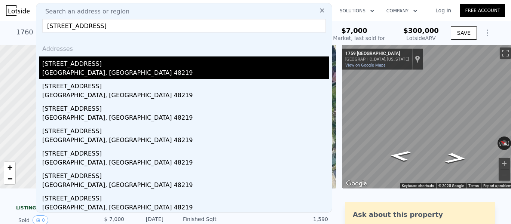
type input "18423 Ashton Ave Detroit, MI 48219"
click at [96, 73] on div "[GEOGRAPHIC_DATA], [GEOGRAPHIC_DATA] 48219" at bounding box center [185, 73] width 287 height 10
